Goal: Navigation & Orientation: Find specific page/section

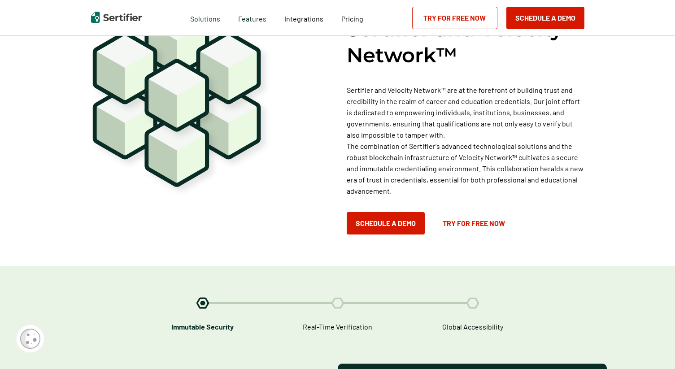
scroll to position [862, 0]
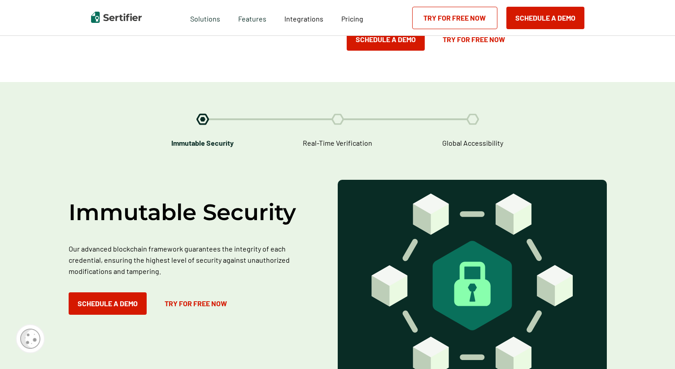
click at [333, 113] on img at bounding box center [337, 119] width 13 height 12
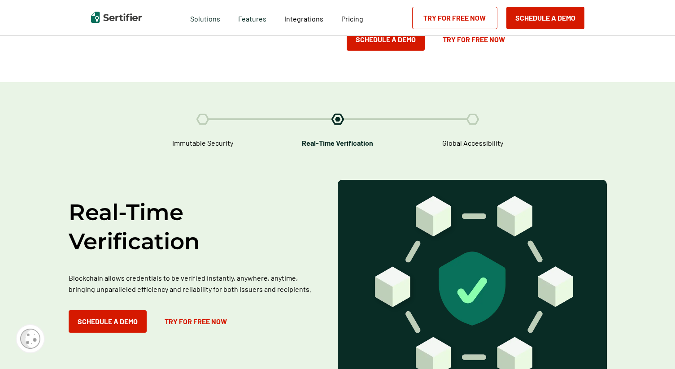
click at [467, 118] on div at bounding box center [405, 119] width 135 height 2
click at [479, 113] on img at bounding box center [473, 119] width 13 height 12
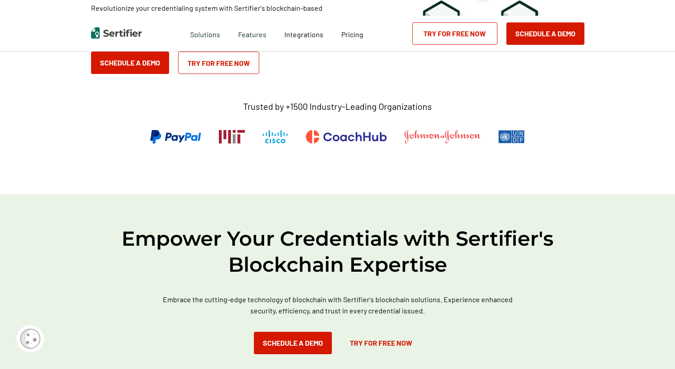
scroll to position [0, 0]
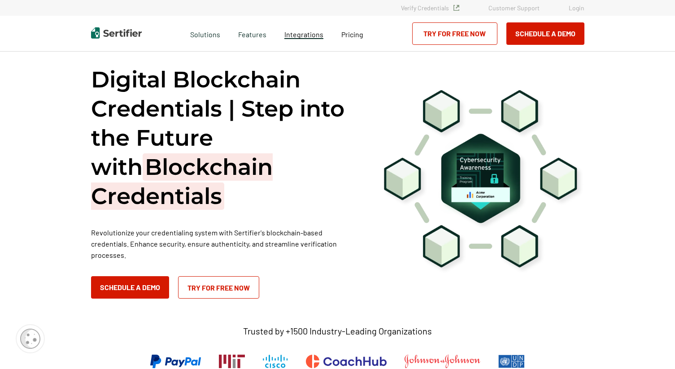
click at [300, 33] on span "Integrations" at bounding box center [303, 34] width 39 height 9
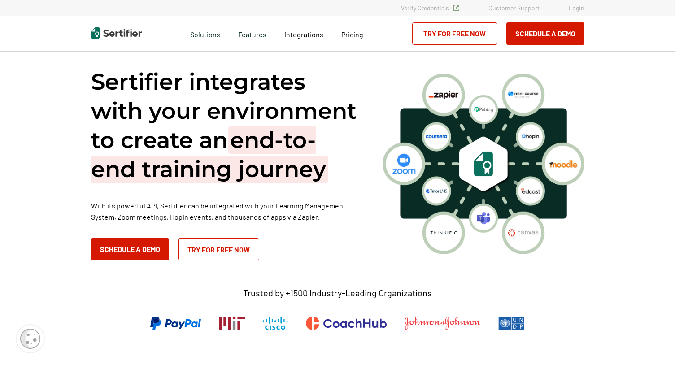
click at [414, 10] on link "Verify Credentials" at bounding box center [430, 8] width 58 height 8
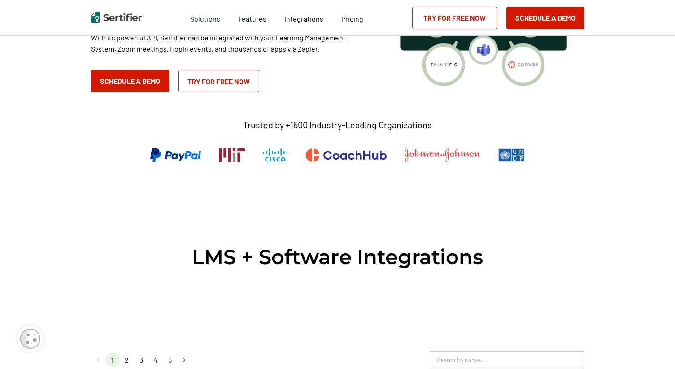
scroll to position [330, 0]
